Goal: Book appointment/travel/reservation

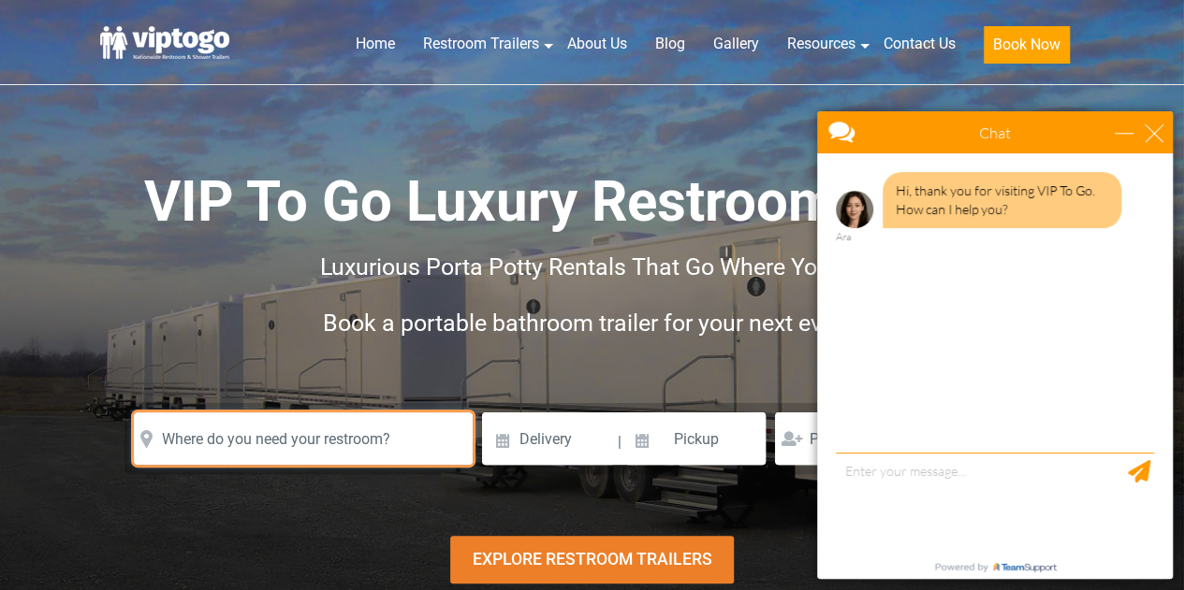
click at [260, 443] on input "text" at bounding box center [303, 439] width 339 height 52
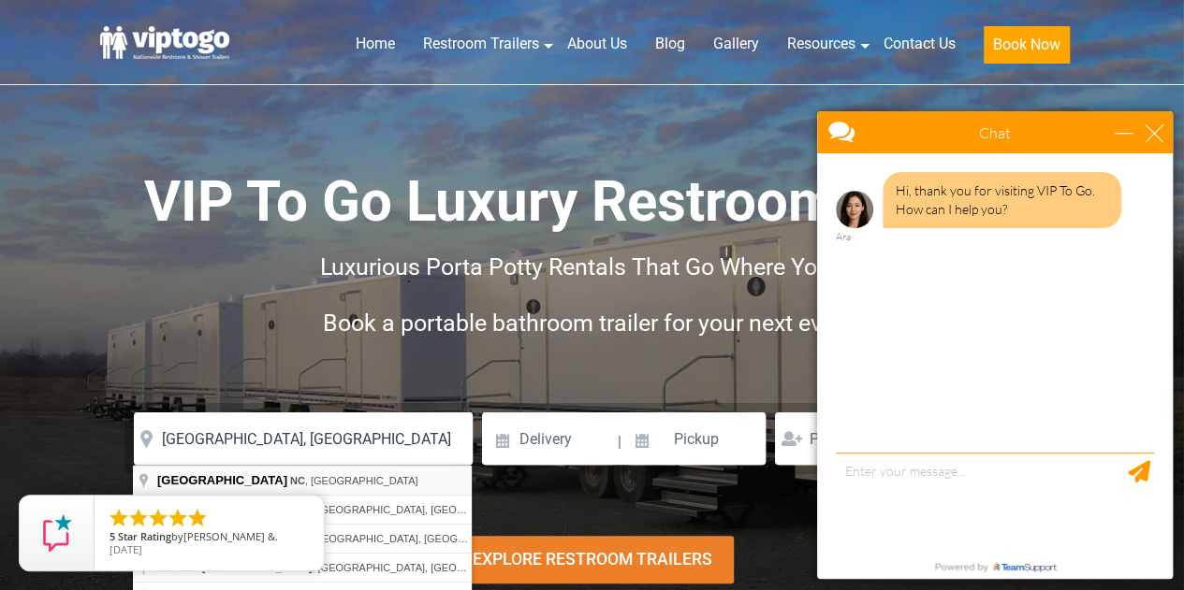
type input "[GEOGRAPHIC_DATA], [GEOGRAPHIC_DATA], [GEOGRAPHIC_DATA]"
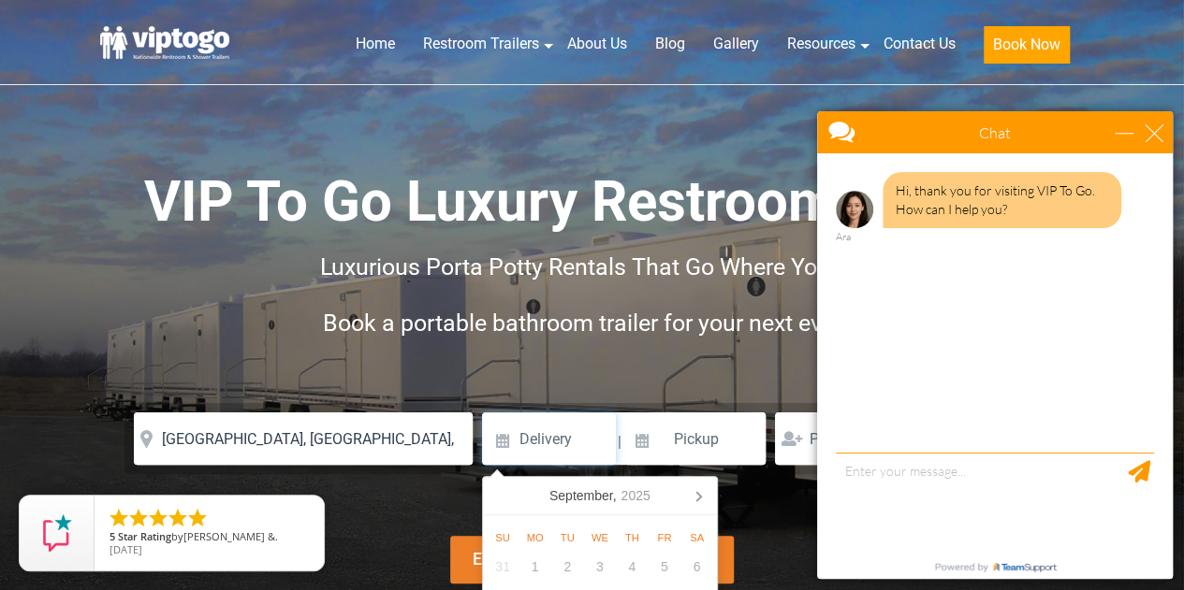
click at [543, 442] on input at bounding box center [549, 439] width 134 height 52
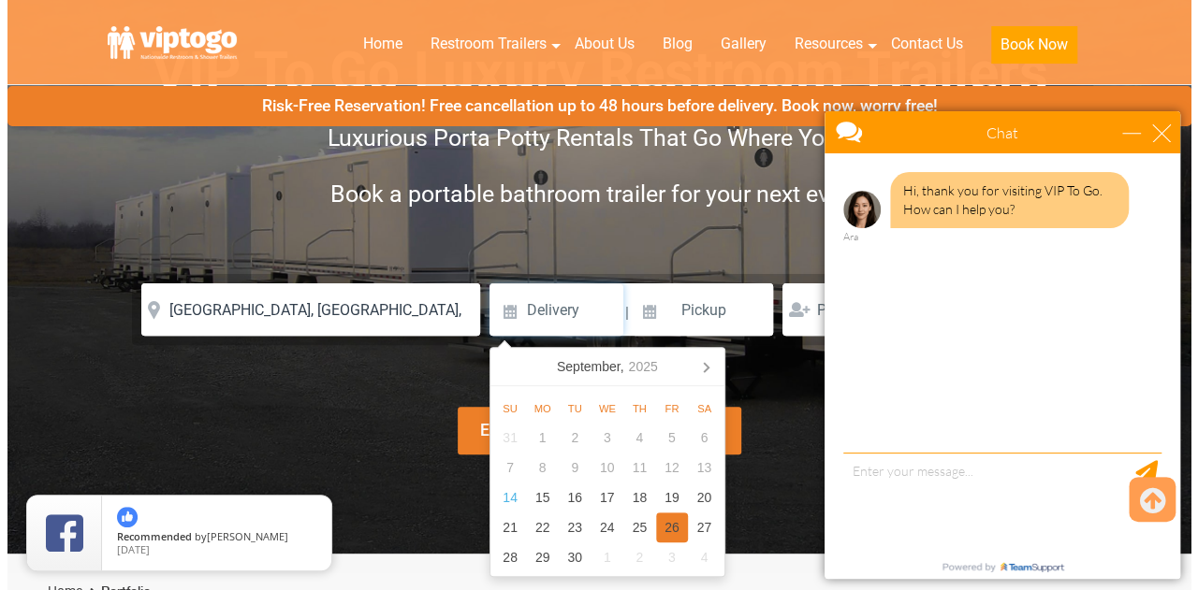
scroll to position [271, 0]
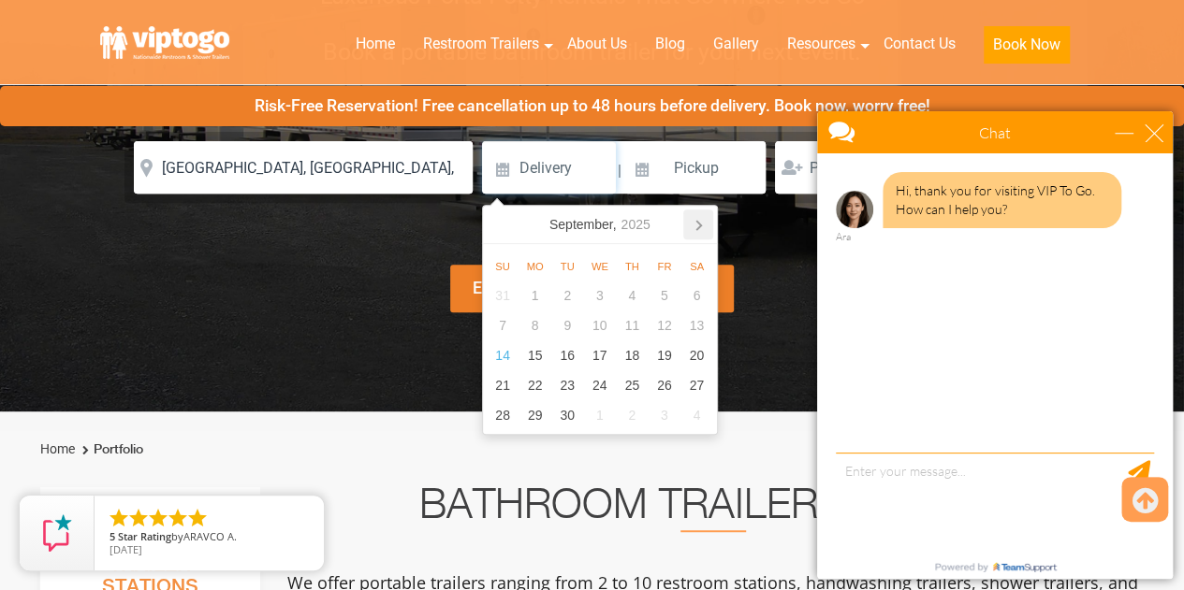
click at [696, 222] on icon at bounding box center [698, 225] width 5 height 9
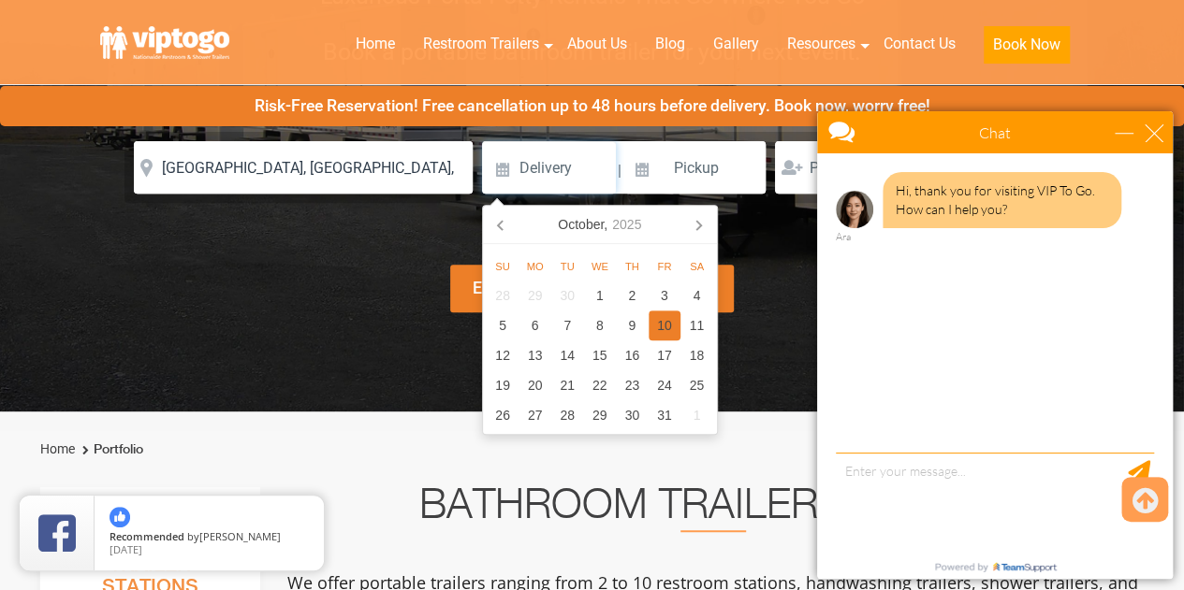
click at [663, 319] on div "10" at bounding box center [664, 326] width 33 height 30
type input "[DATE]"
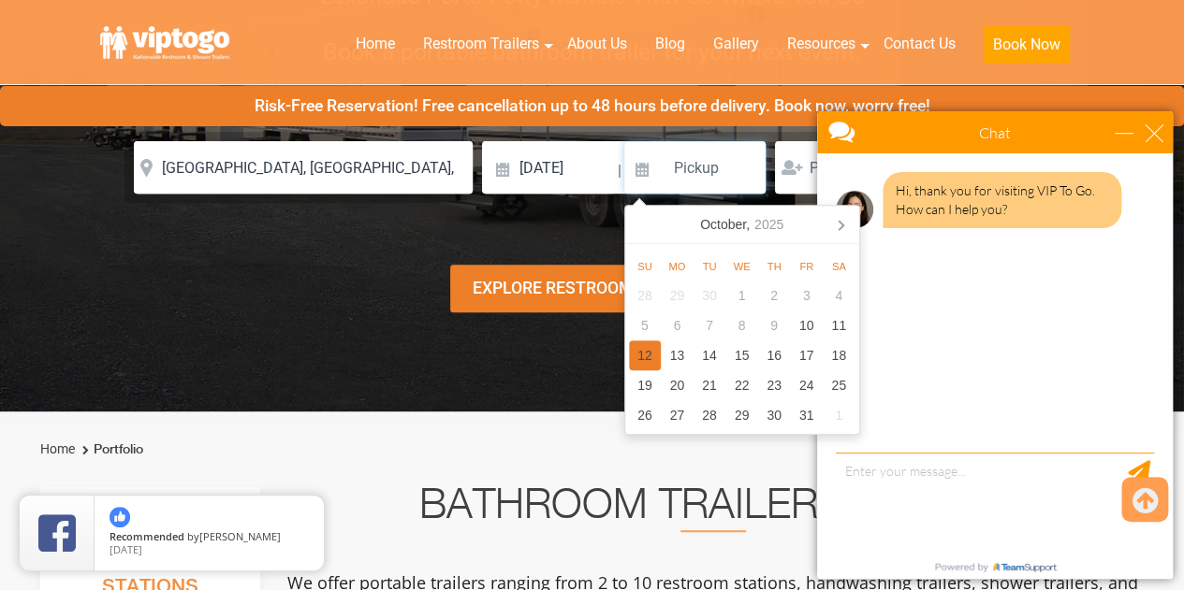
click at [648, 354] on div "12" at bounding box center [645, 356] width 33 height 30
type input "[DATE]"
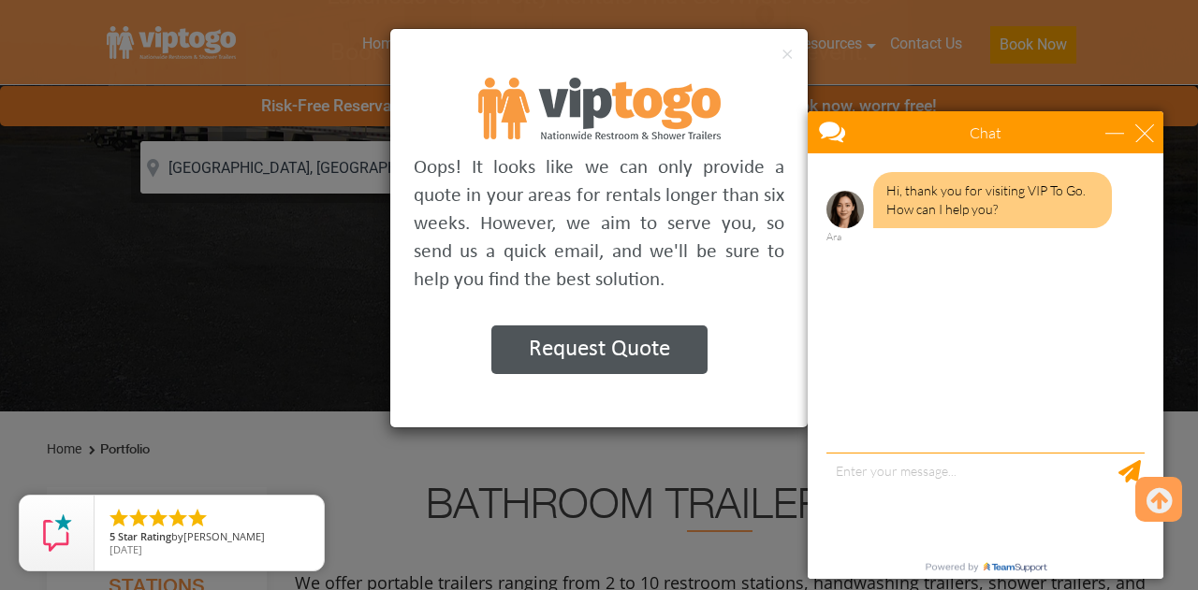
drag, startPoint x: 1838, startPoint y: 236, endPoint x: 953, endPoint y: 248, distance: 884.3
